Goal: Check status: Check status

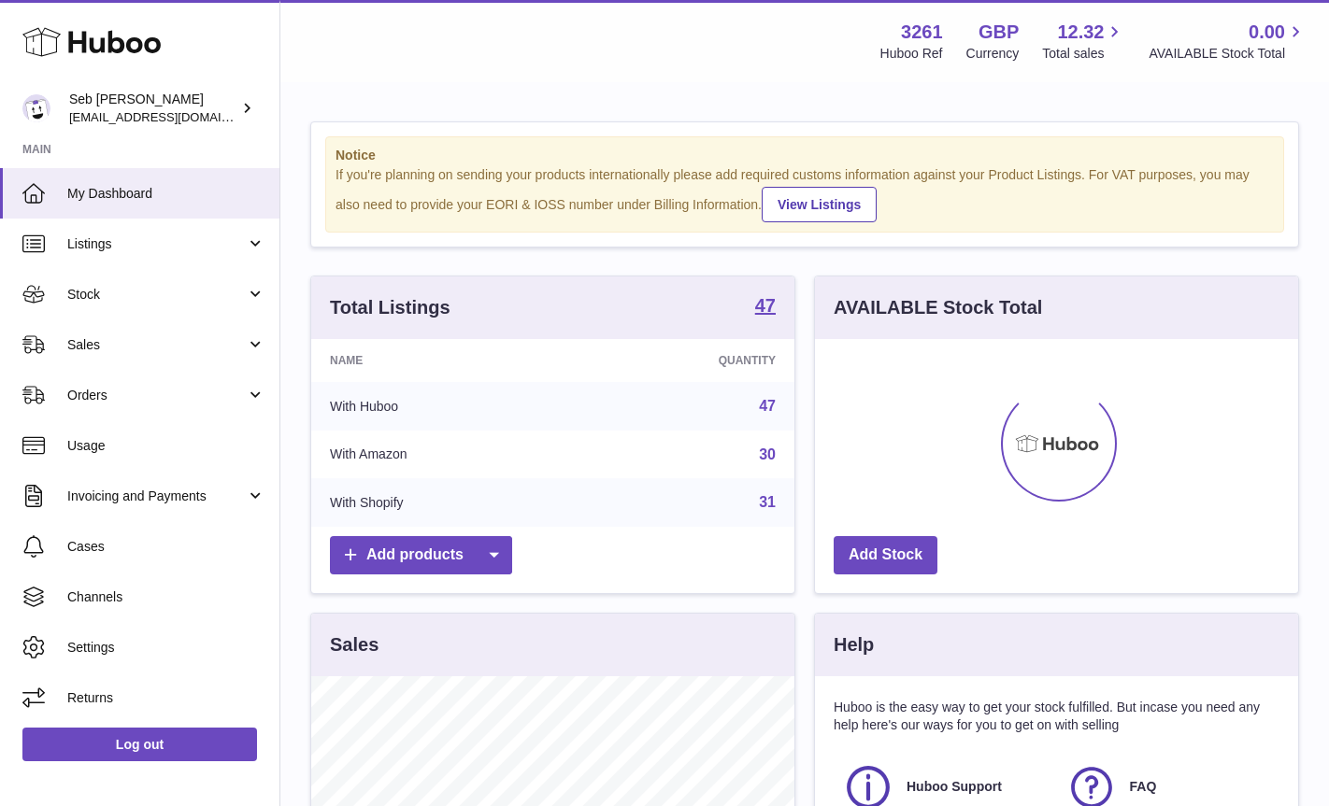
scroll to position [292, 483]
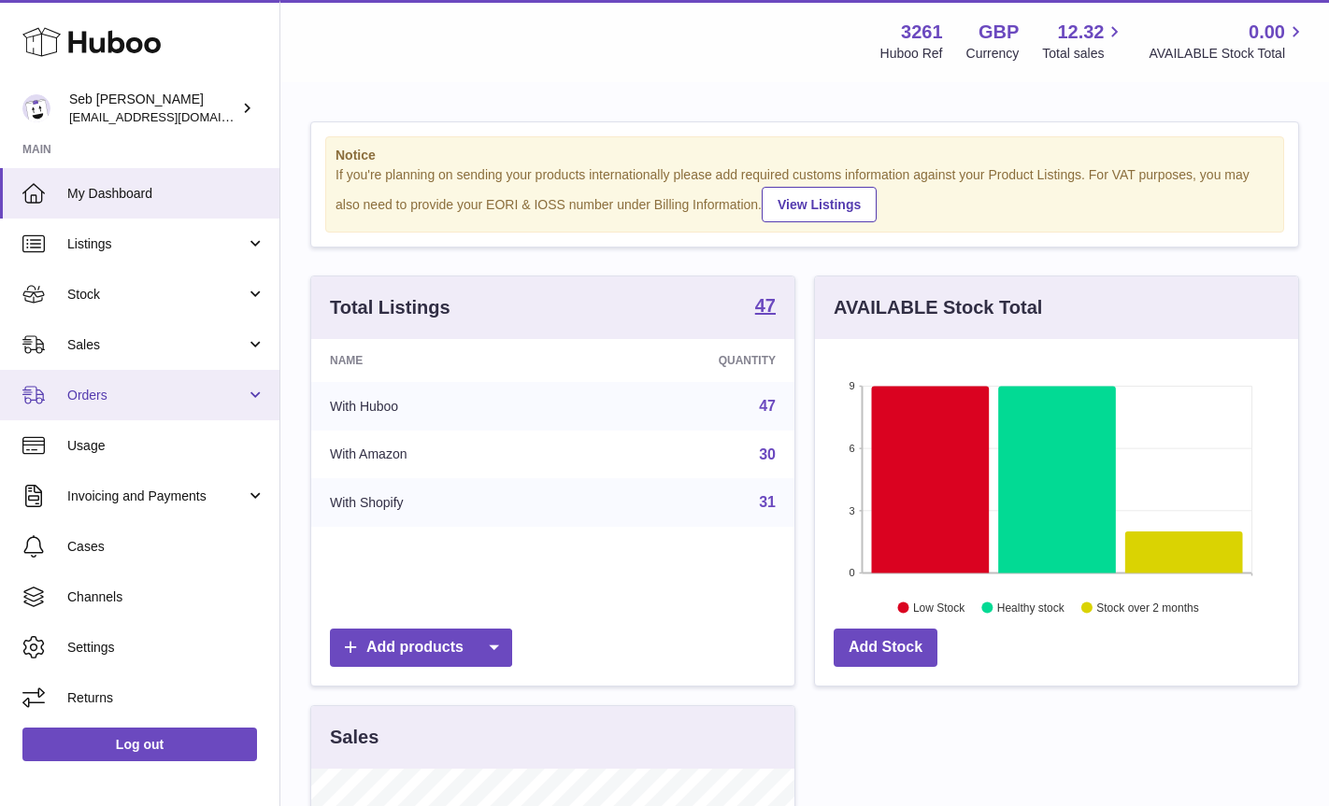
click at [84, 397] on span "Orders" at bounding box center [156, 396] width 178 height 18
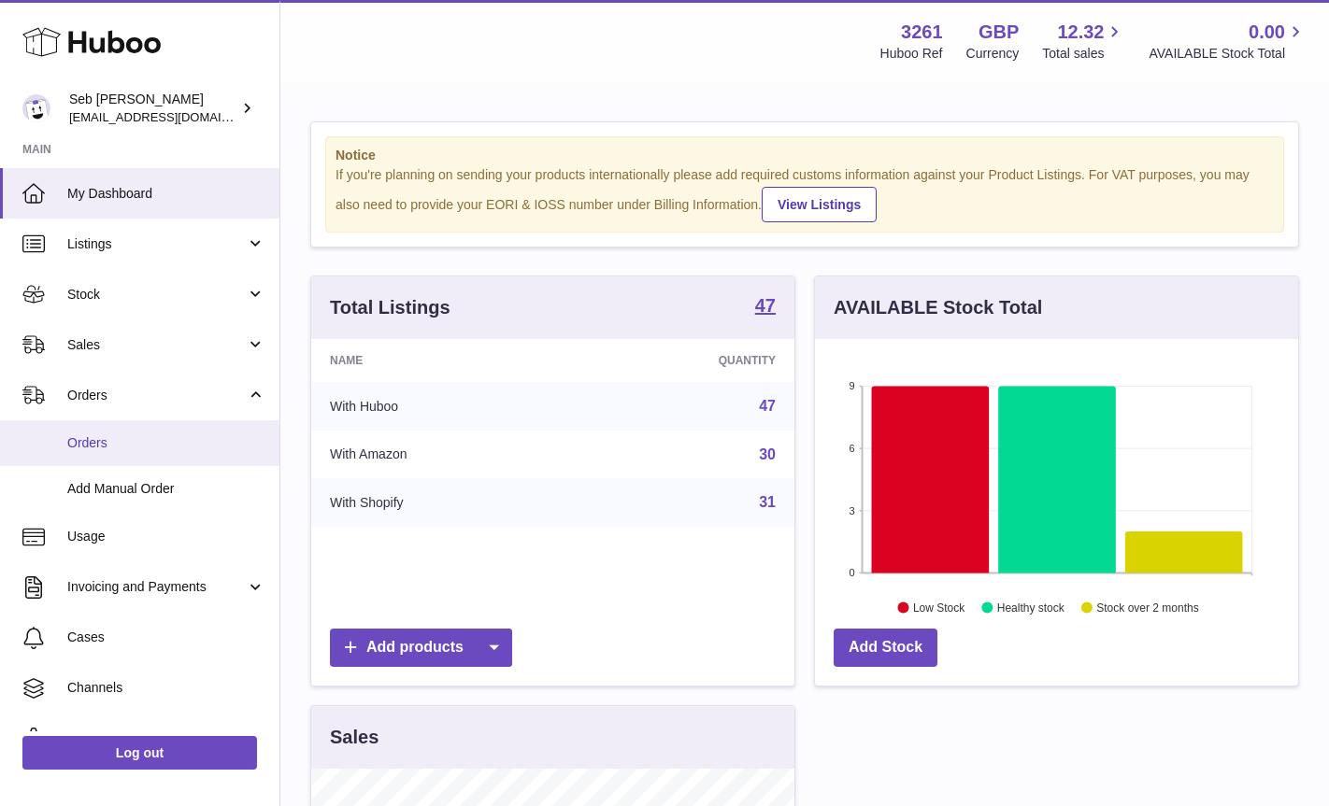
click at [90, 442] on span "Orders" at bounding box center [166, 444] width 198 height 18
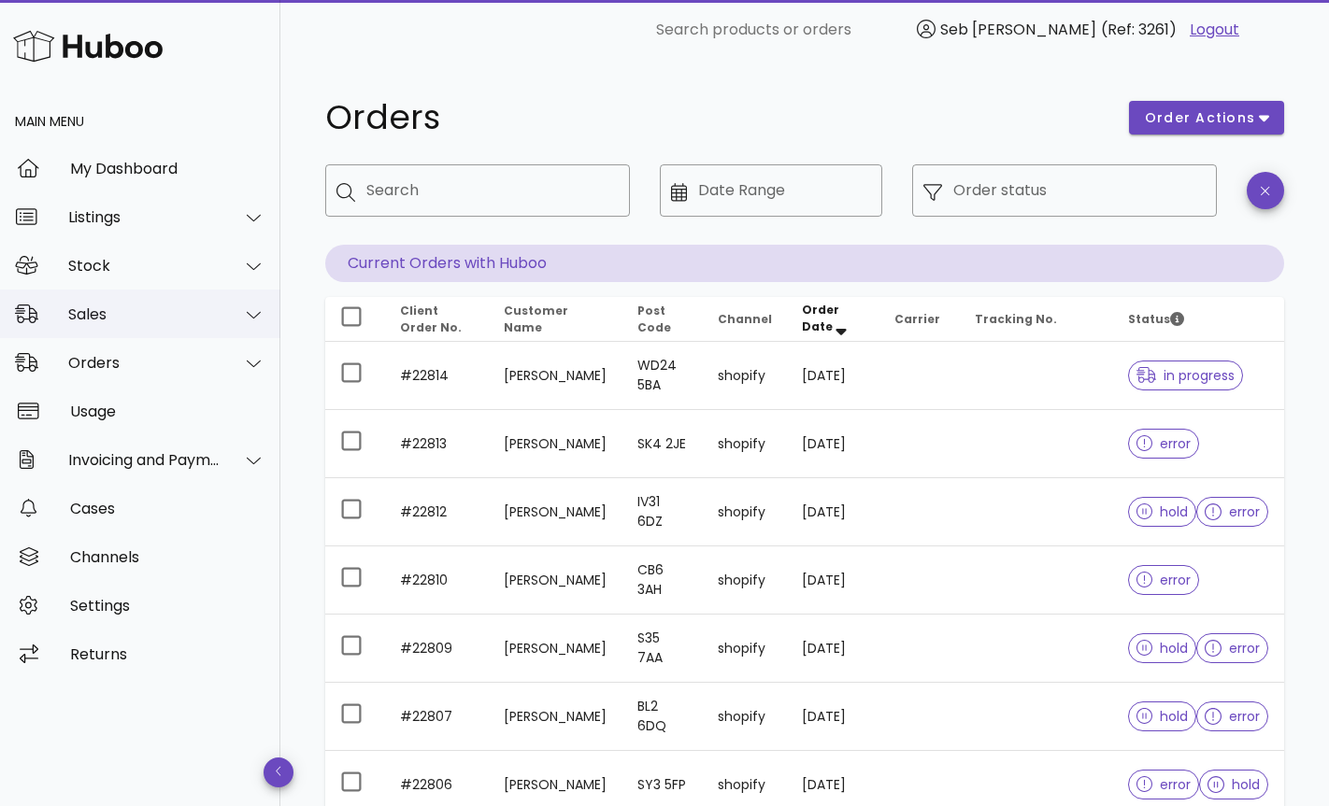
click at [88, 315] on div "Sales" at bounding box center [144, 315] width 152 height 18
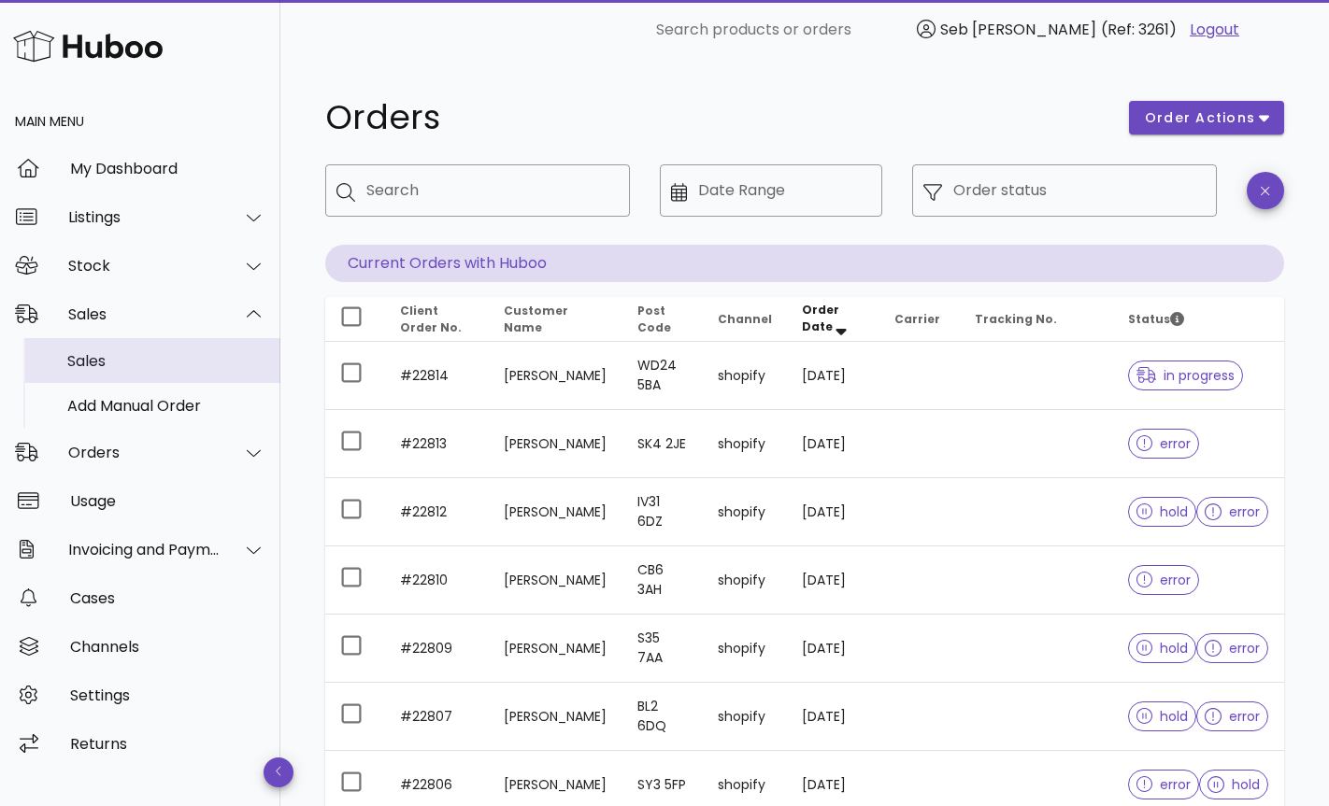
click at [93, 364] on div "Sales" at bounding box center [166, 361] width 198 height 18
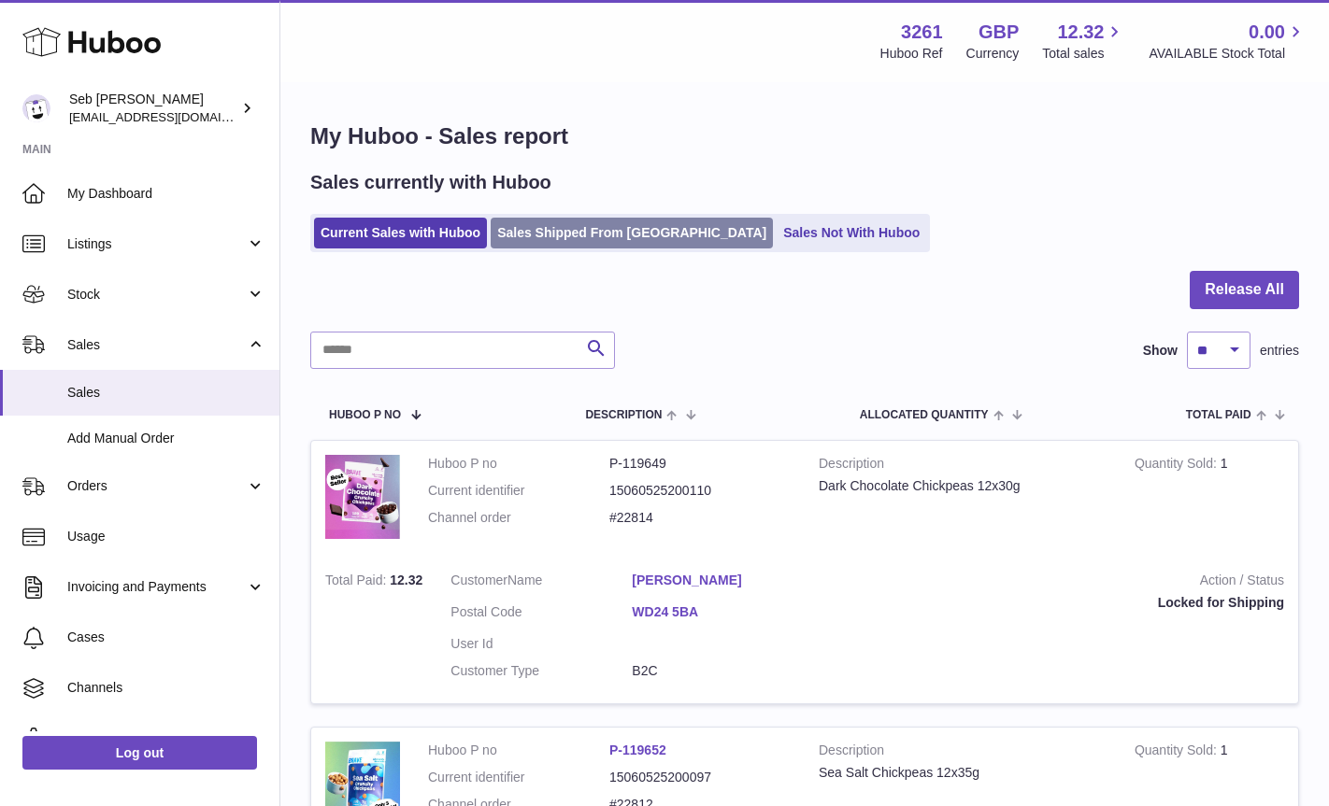
click at [549, 241] on link "Sales Shipped From Huboo" at bounding box center [632, 233] width 282 height 31
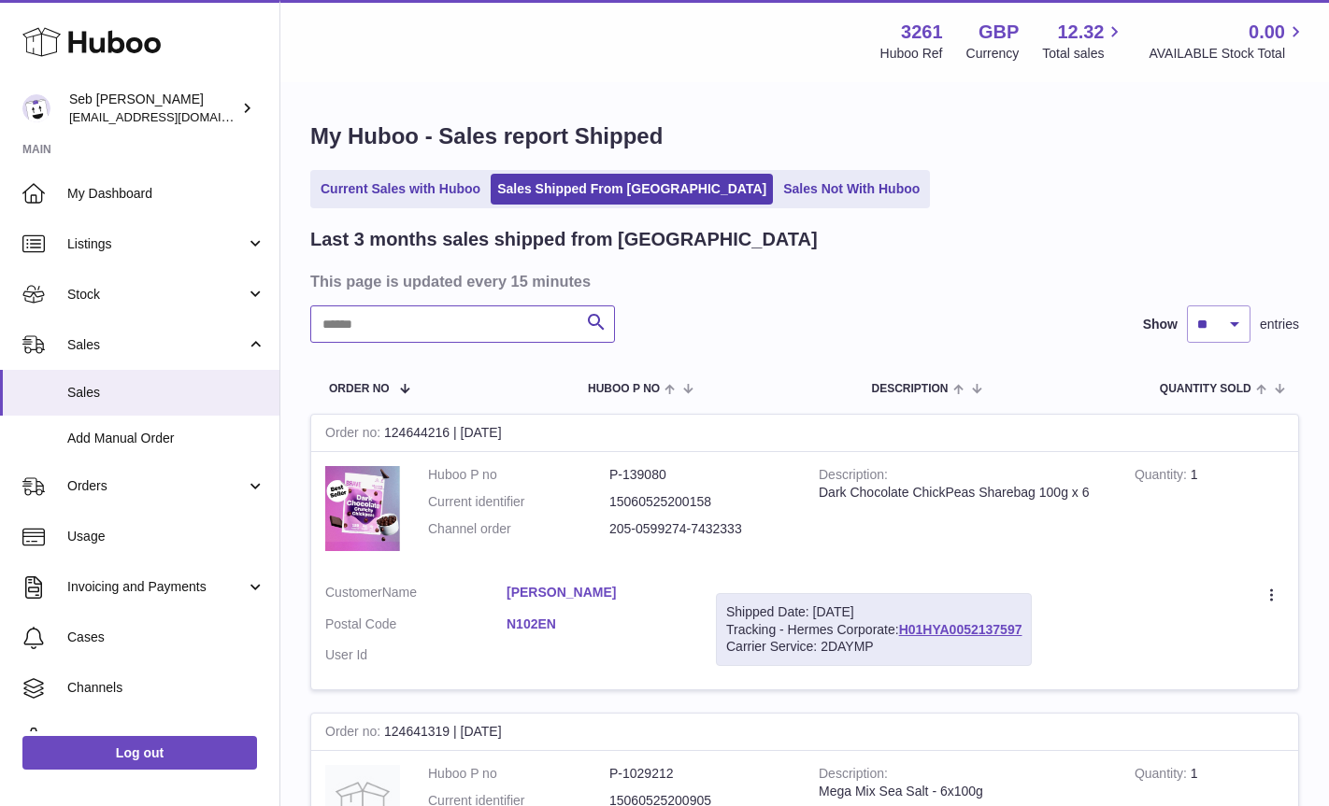
click at [392, 327] on input "text" at bounding box center [462, 324] width 305 height 37
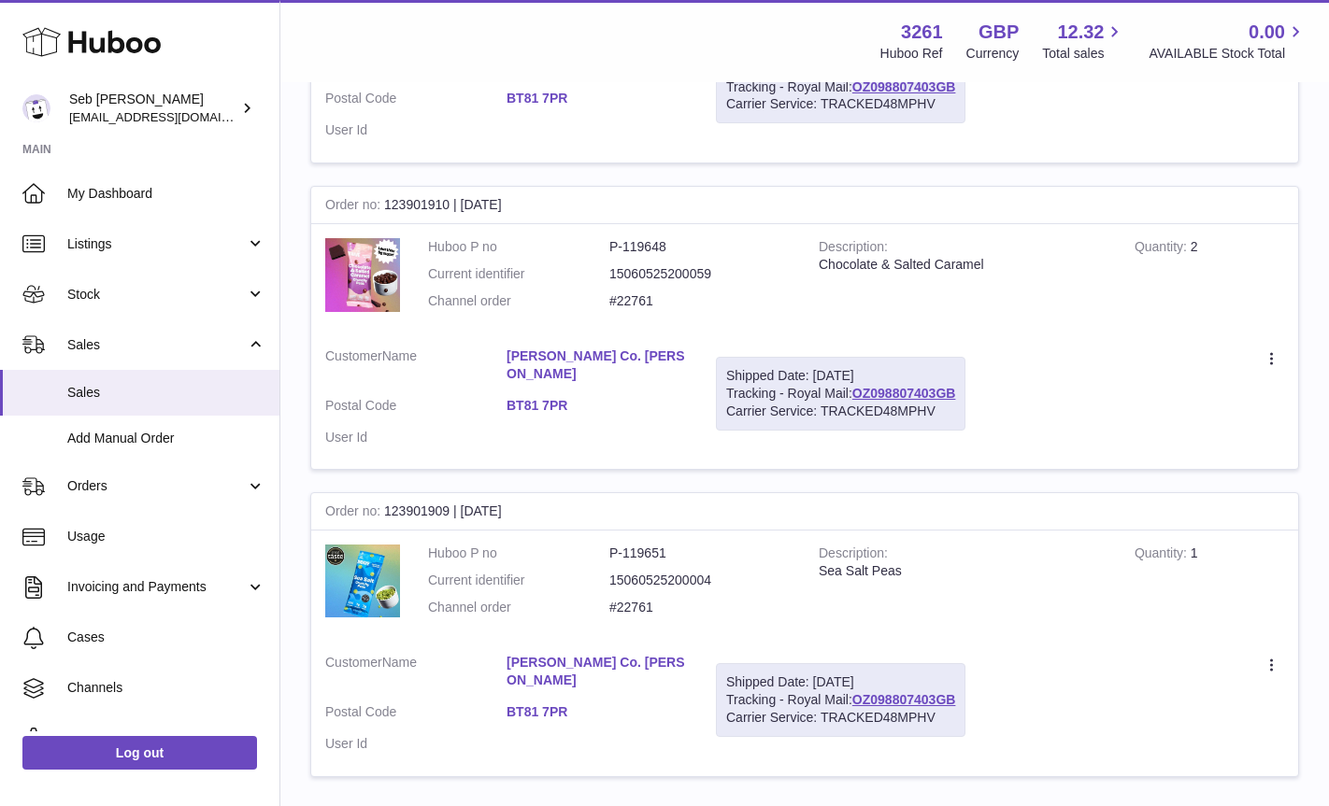
scroll to position [592, 0]
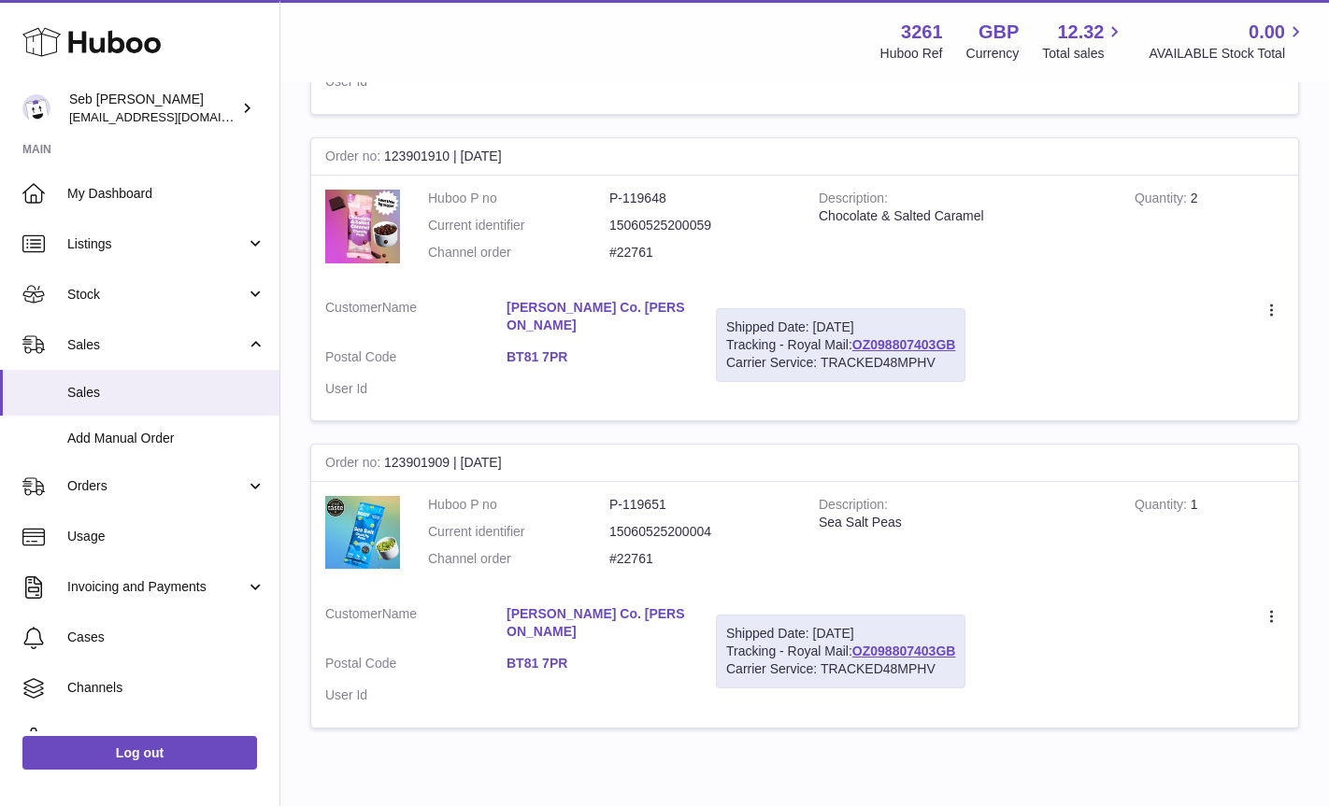
type input "*****"
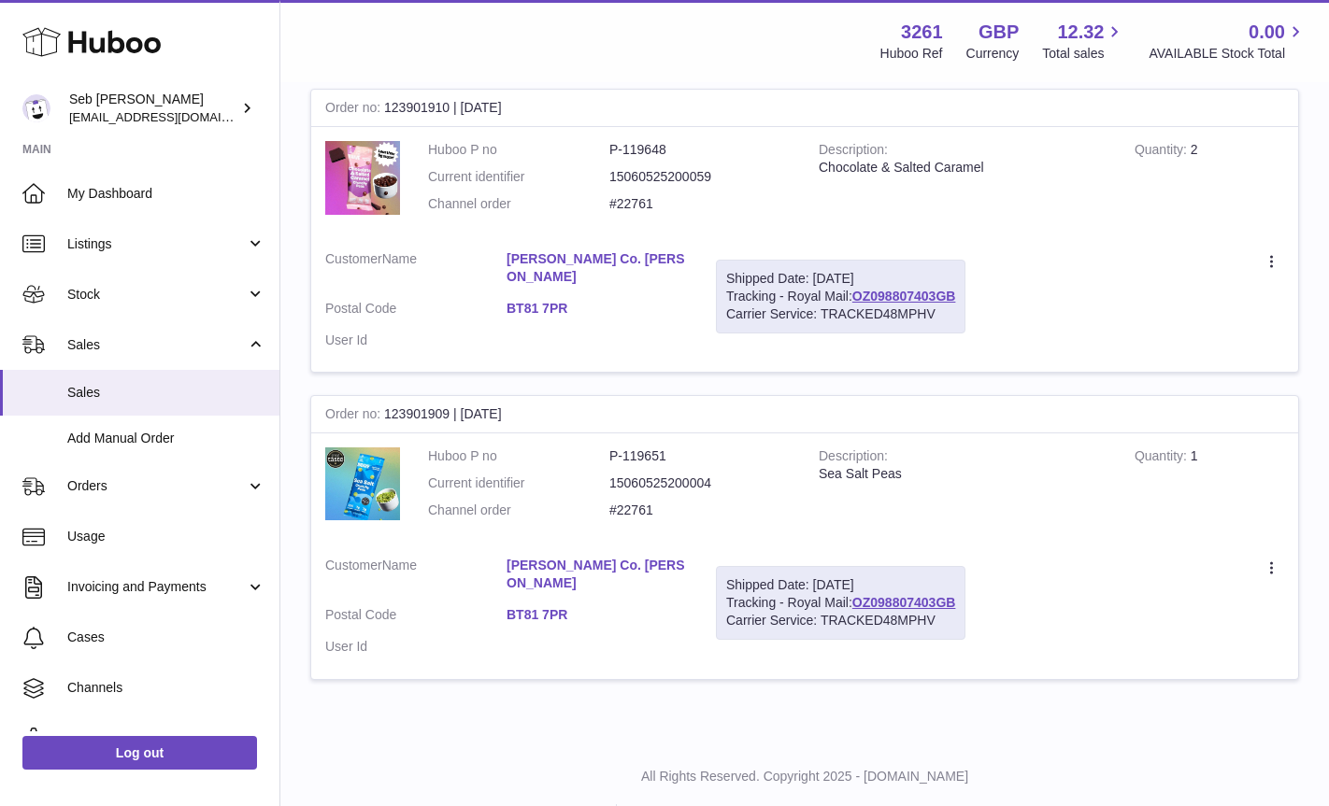
scroll to position [643, 0]
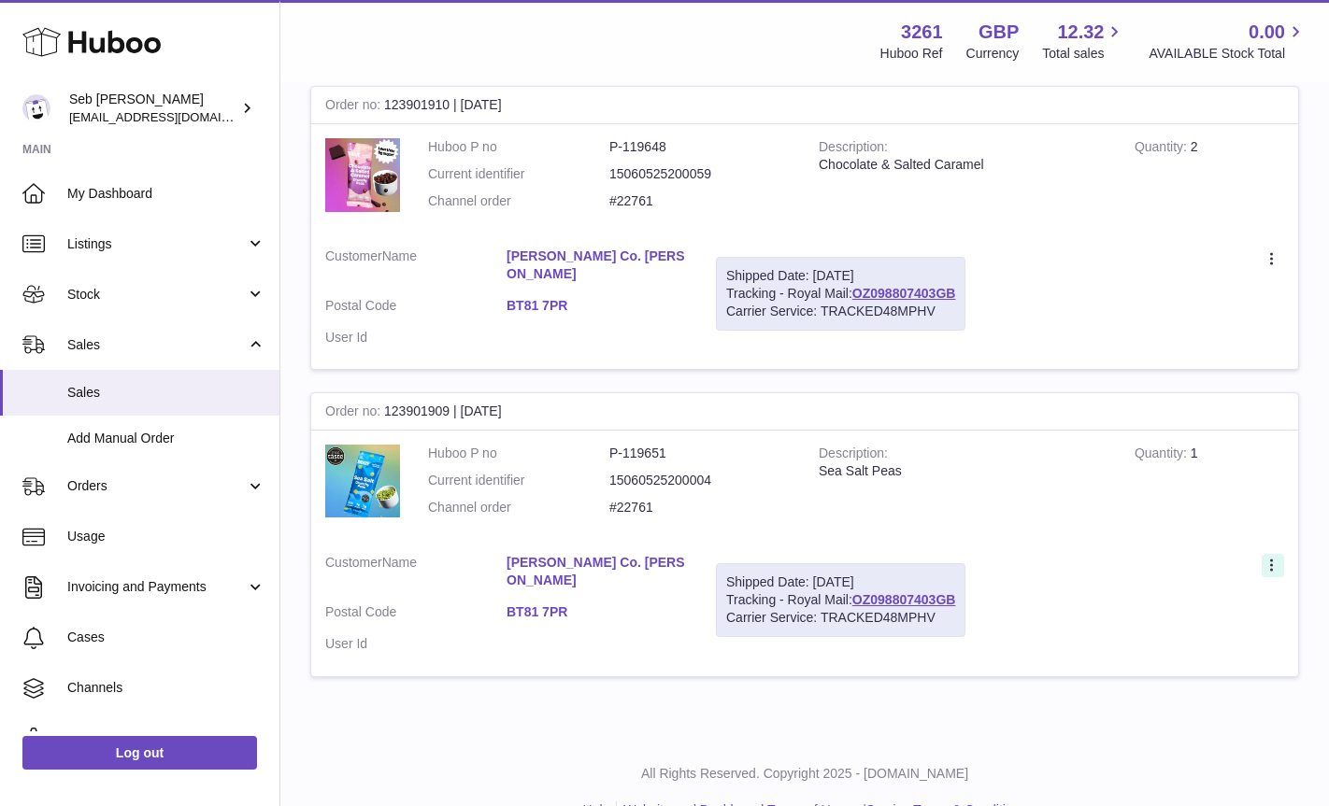
click at [1272, 565] on icon at bounding box center [1272, 567] width 21 height 19
click at [1195, 642] on li "Duplicate Order" at bounding box center [1190, 647] width 187 height 40
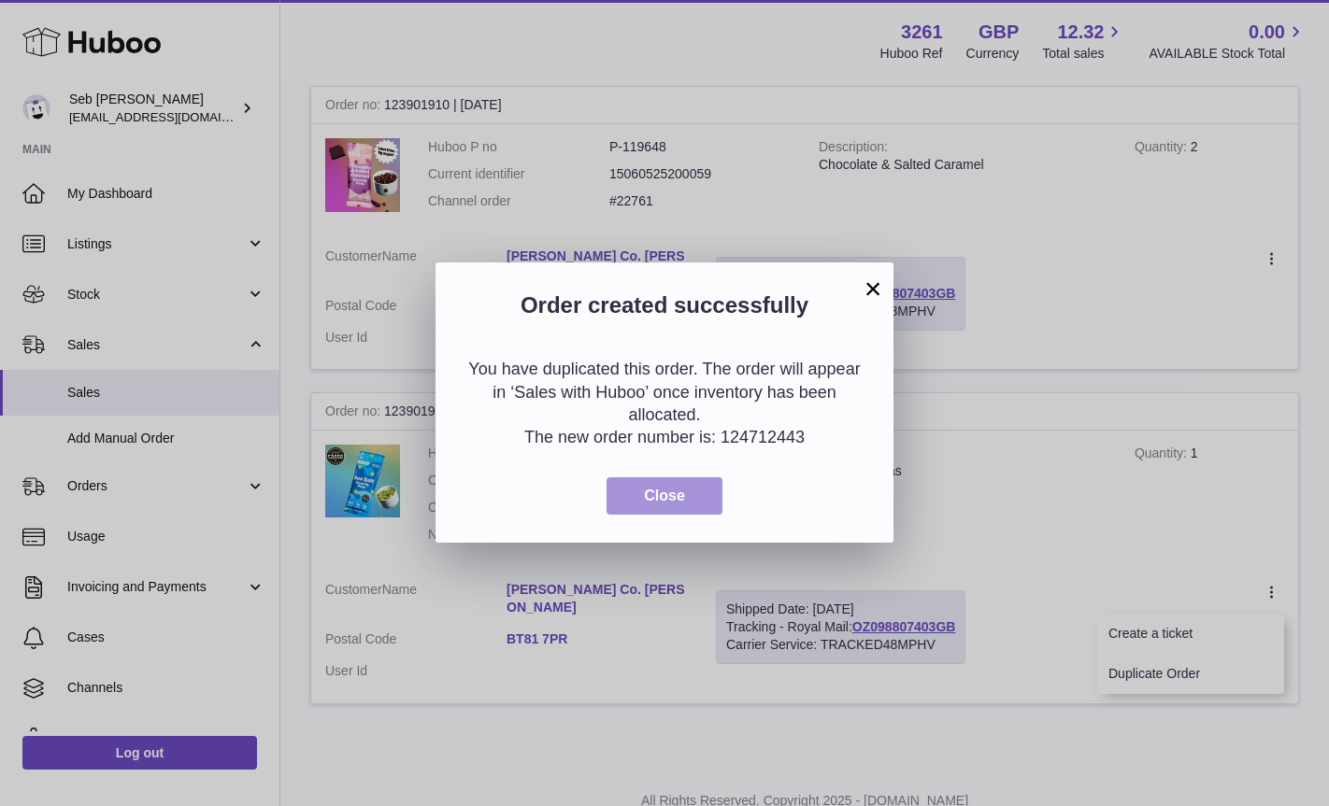
click at [682, 495] on span "Close" at bounding box center [664, 496] width 41 height 16
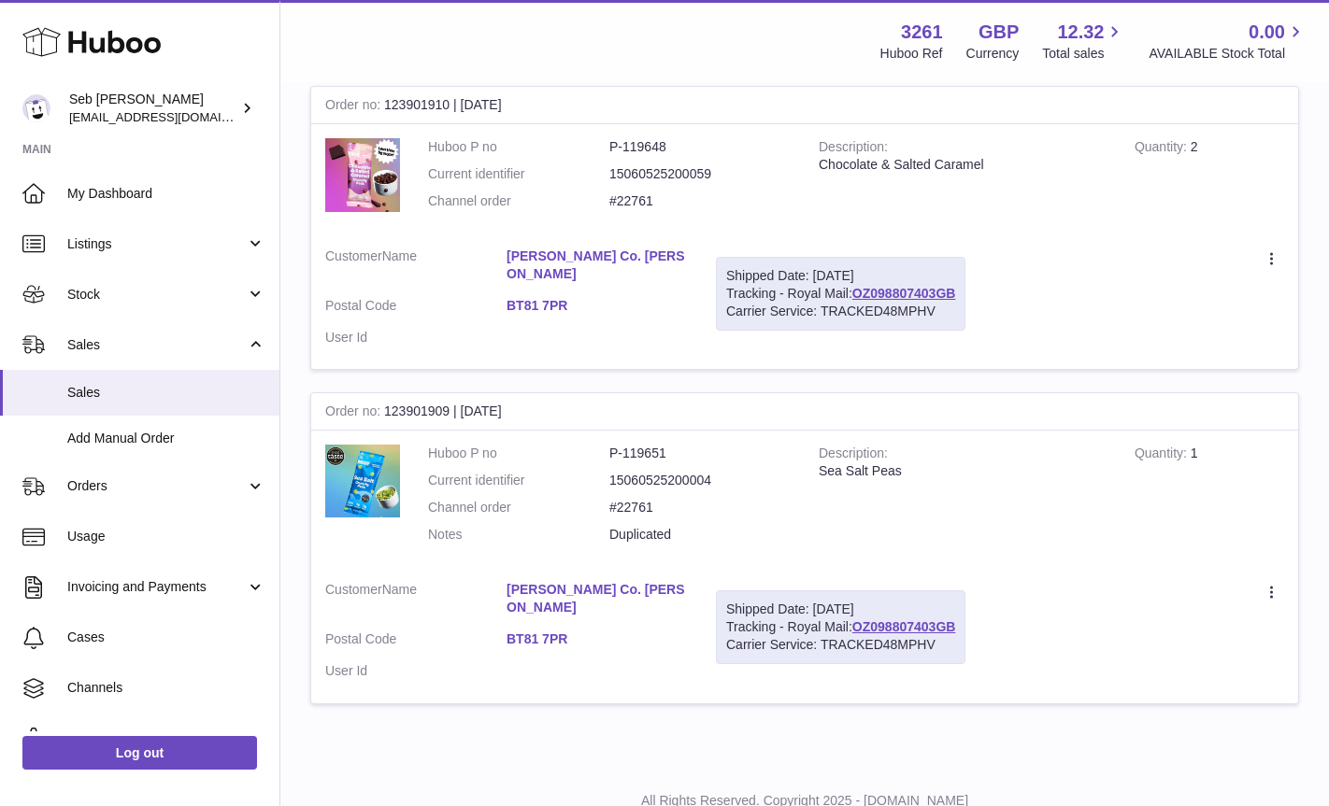
scroll to position [0, 0]
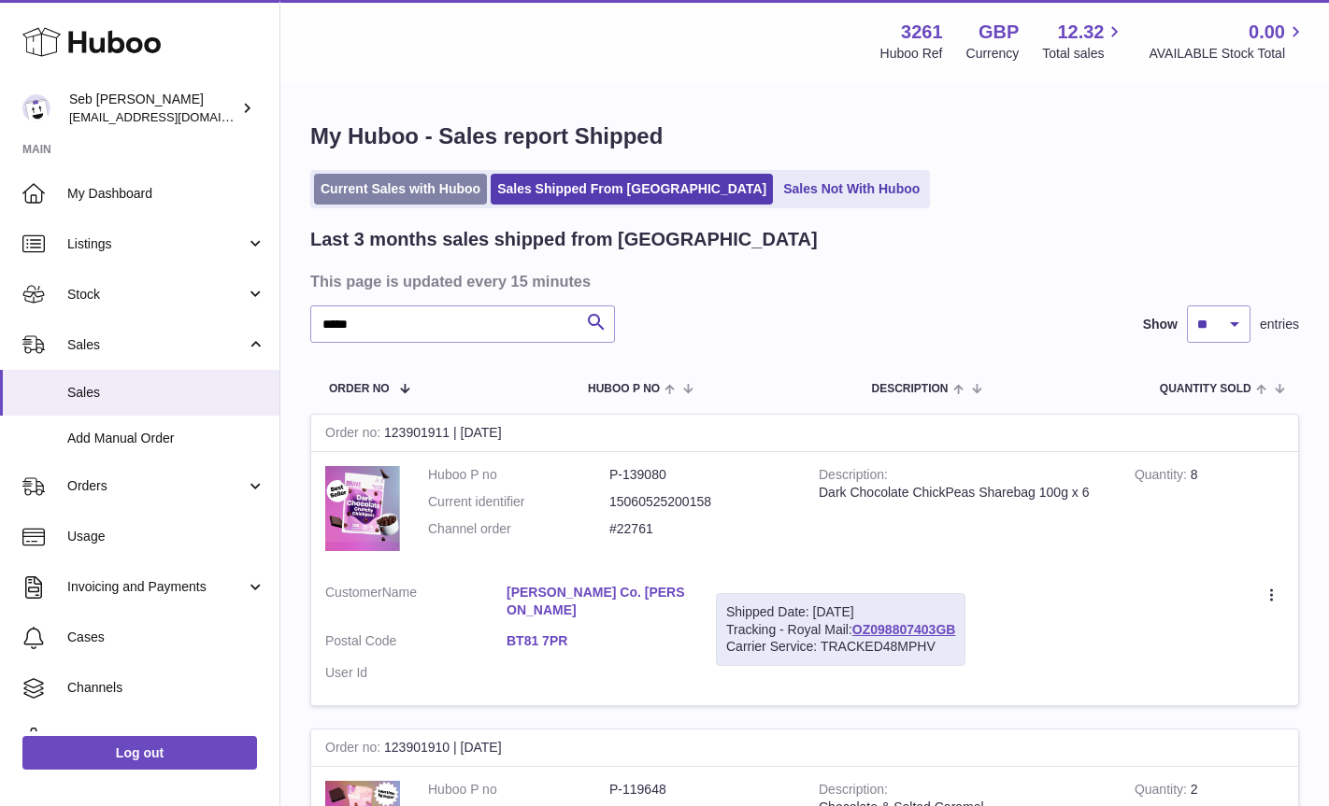
click at [362, 181] on link "Current Sales with Huboo" at bounding box center [400, 189] width 173 height 31
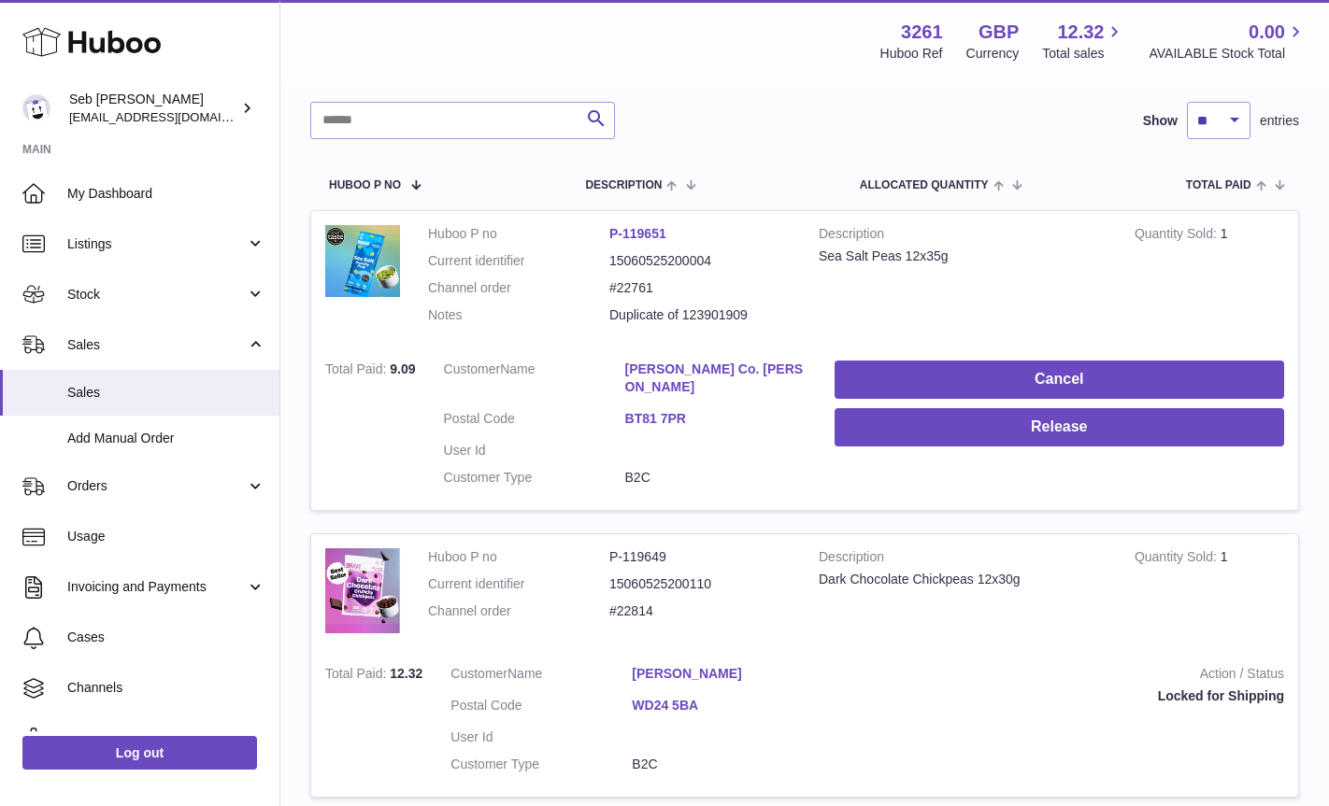
scroll to position [286, 0]
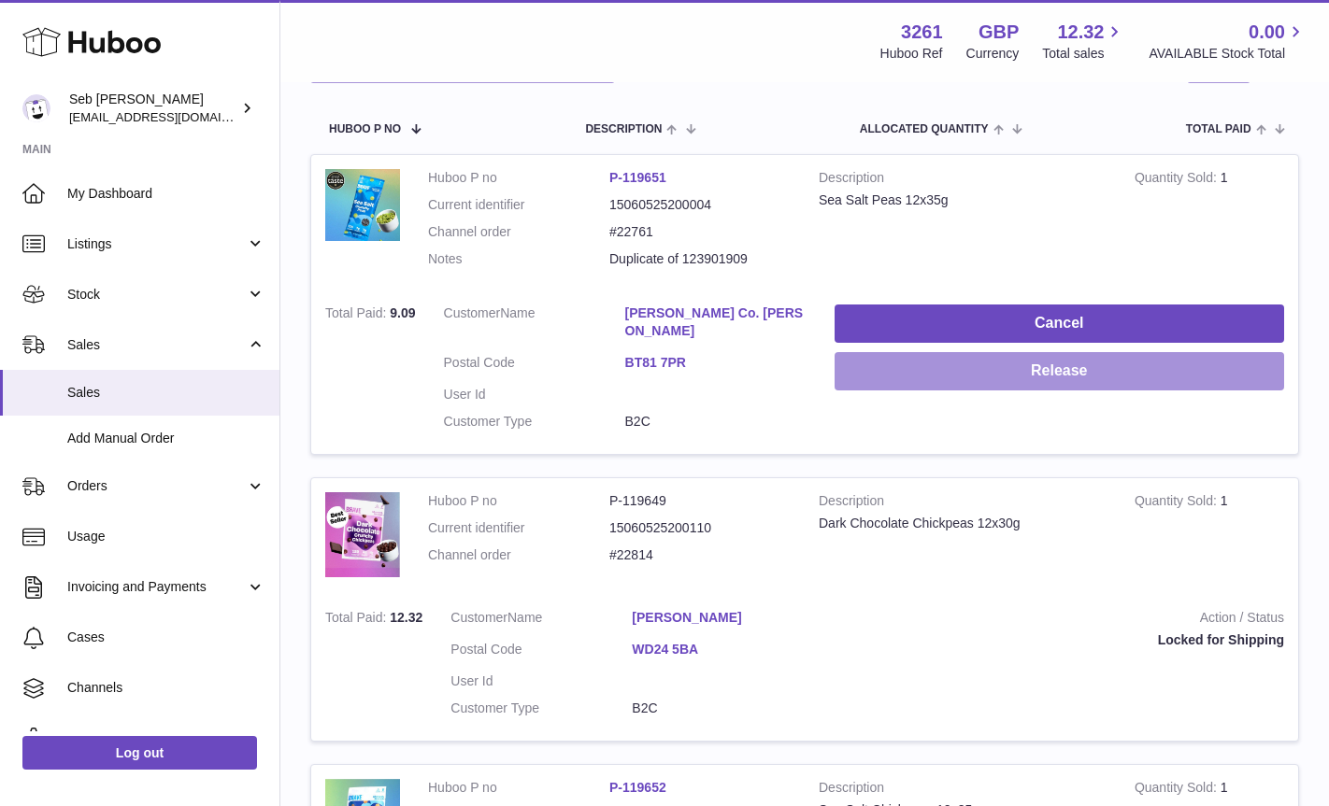
click at [984, 372] on button "Release" at bounding box center [1058, 371] width 449 height 38
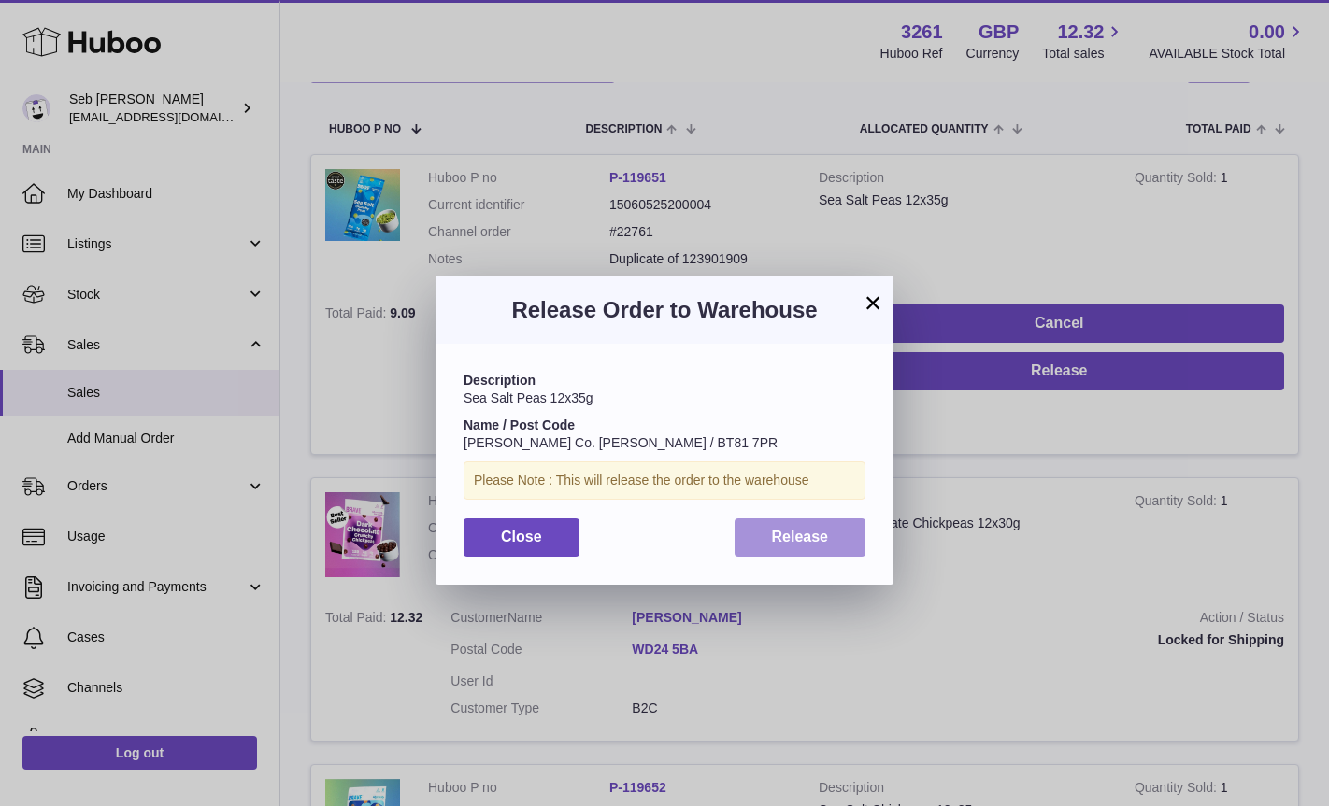
click at [801, 544] on span "Release" at bounding box center [800, 537] width 57 height 16
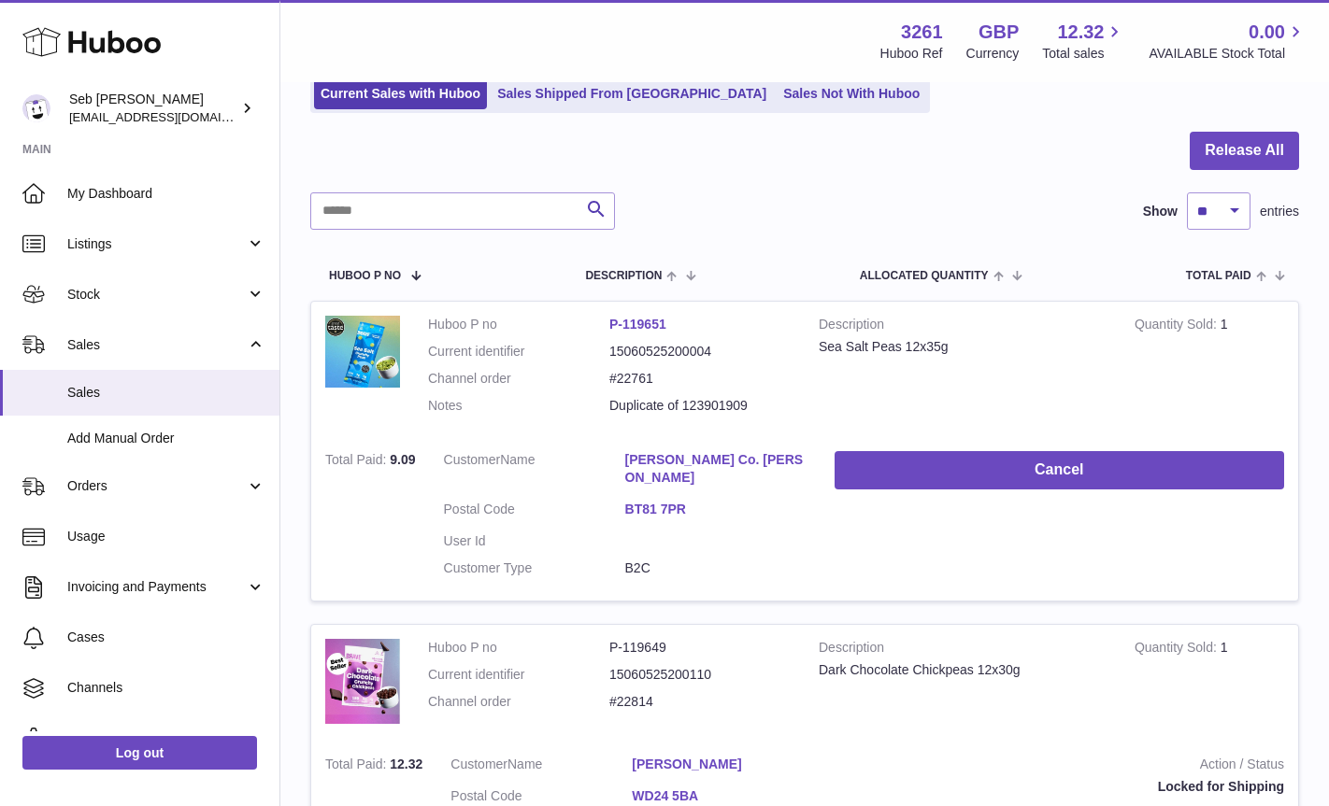
scroll to position [121, 0]
